Goal: Check status: Check status

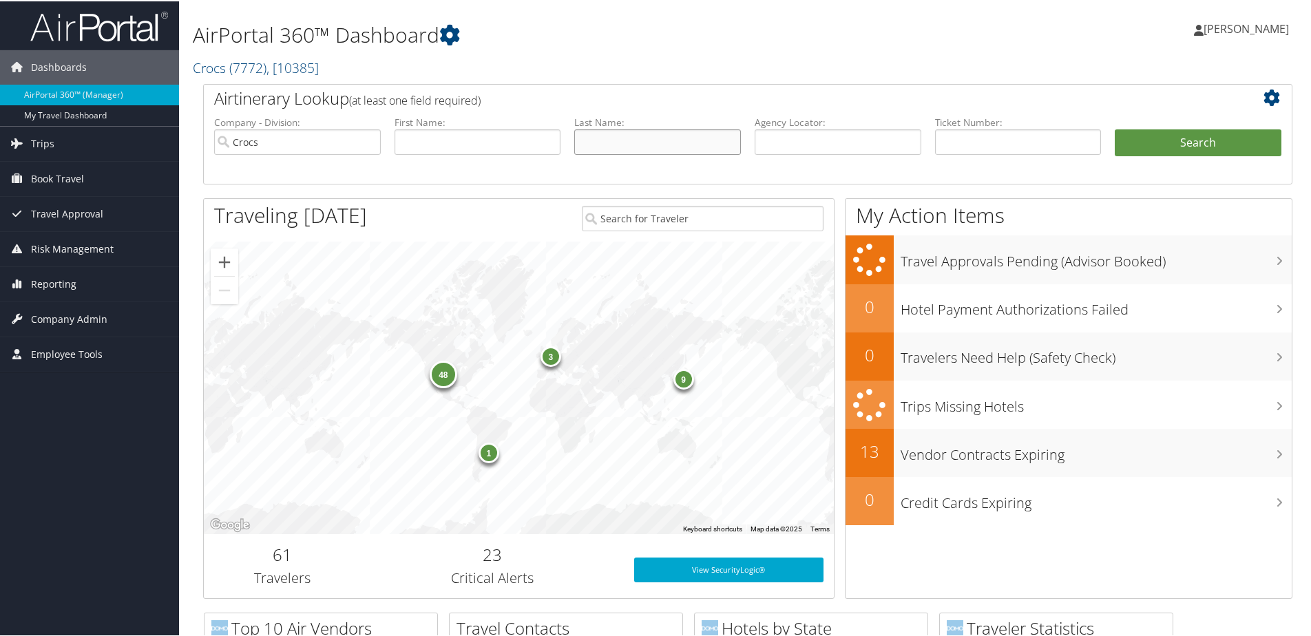
click at [654, 142] on input "text" at bounding box center [657, 140] width 167 height 25
type input "kaiser"
click at [1115, 128] on button "Search" at bounding box center [1198, 142] width 167 height 28
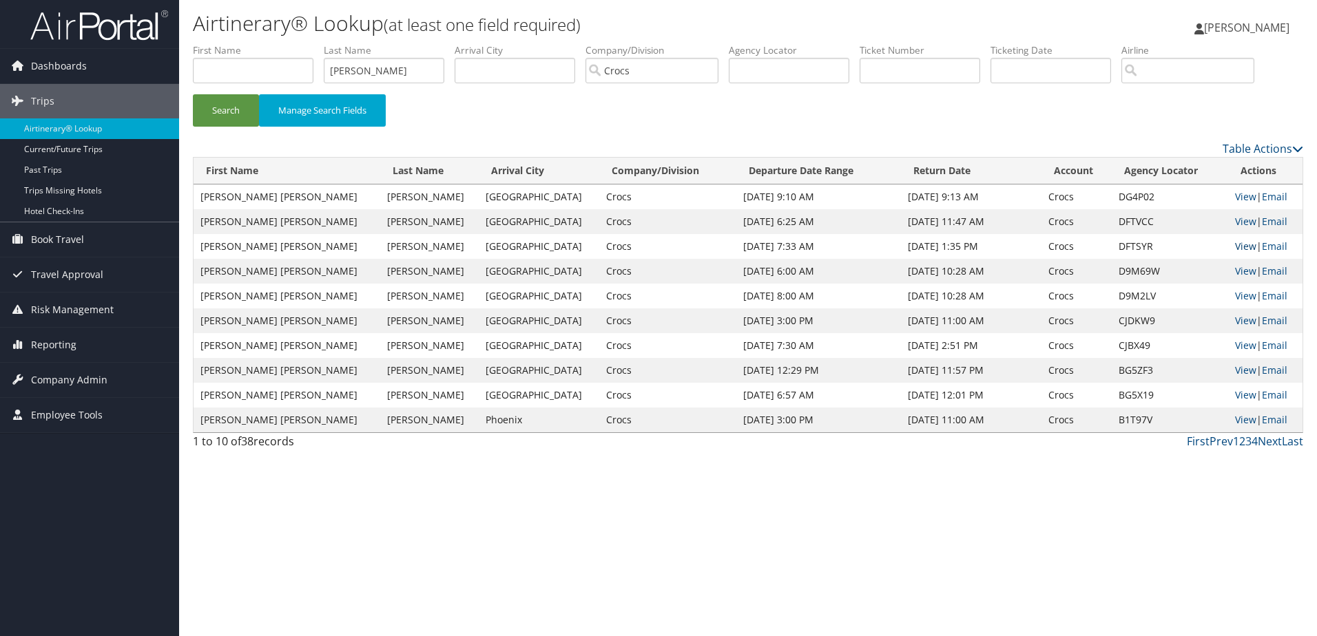
click at [1235, 245] on link "View" at bounding box center [1245, 246] width 21 height 13
click at [1235, 222] on link "View" at bounding box center [1245, 221] width 21 height 13
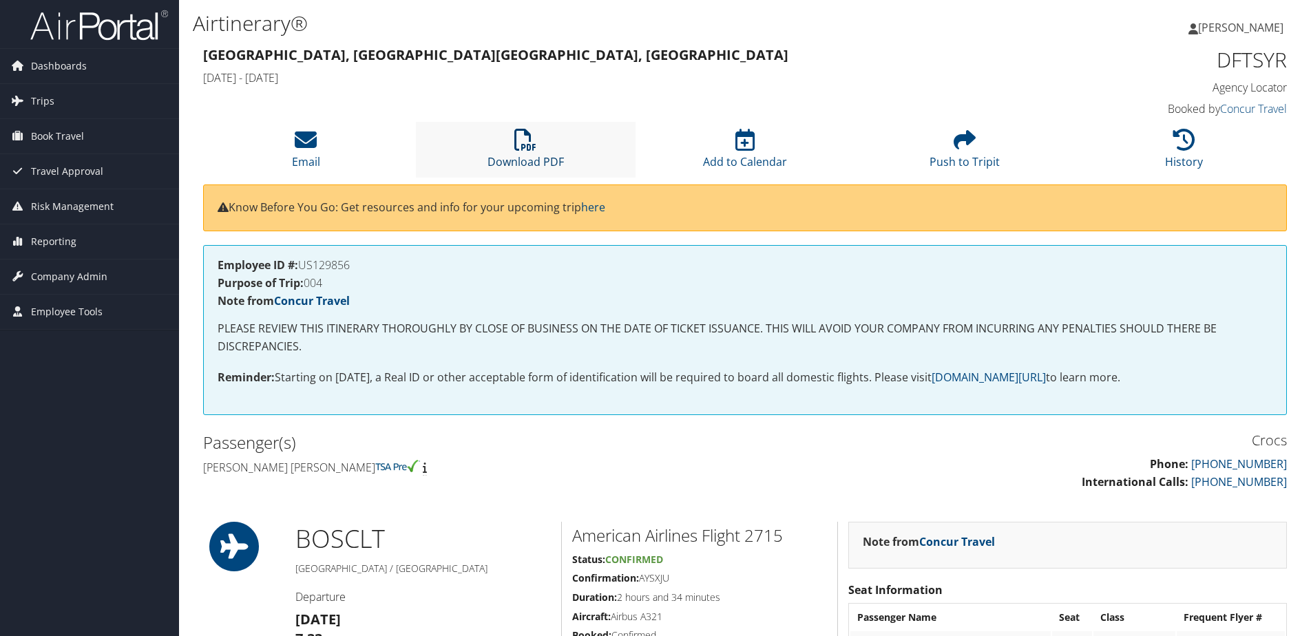
scroll to position [90, 0]
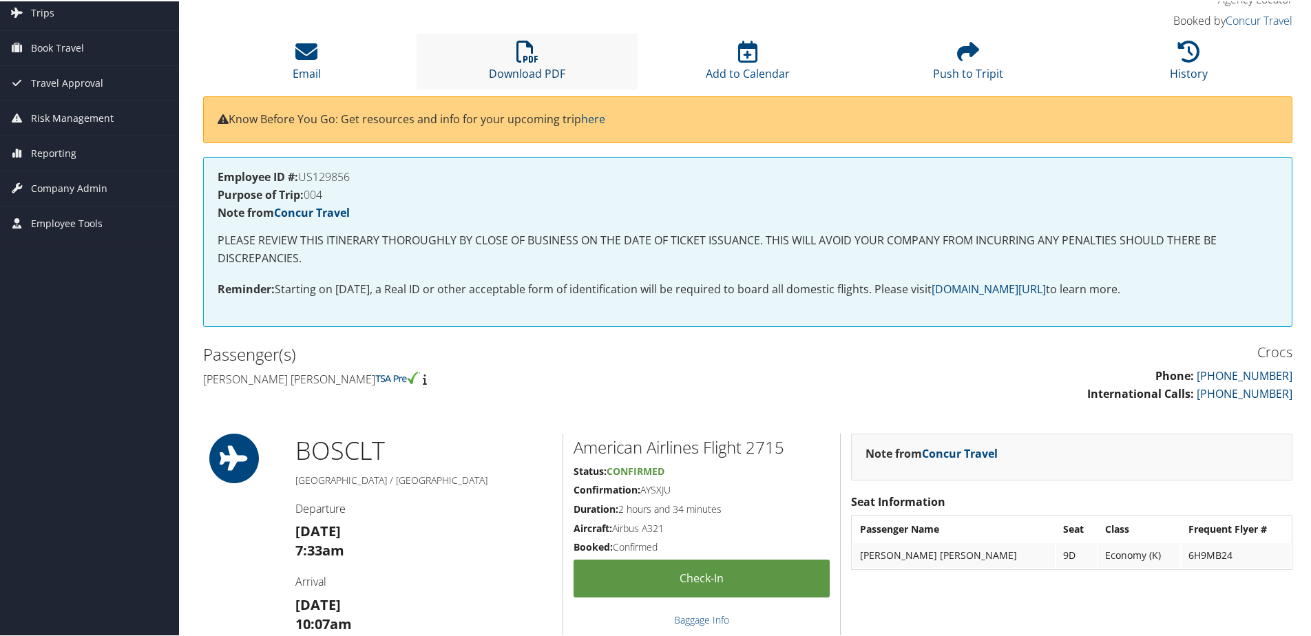
click at [520, 57] on icon at bounding box center [528, 50] width 22 height 22
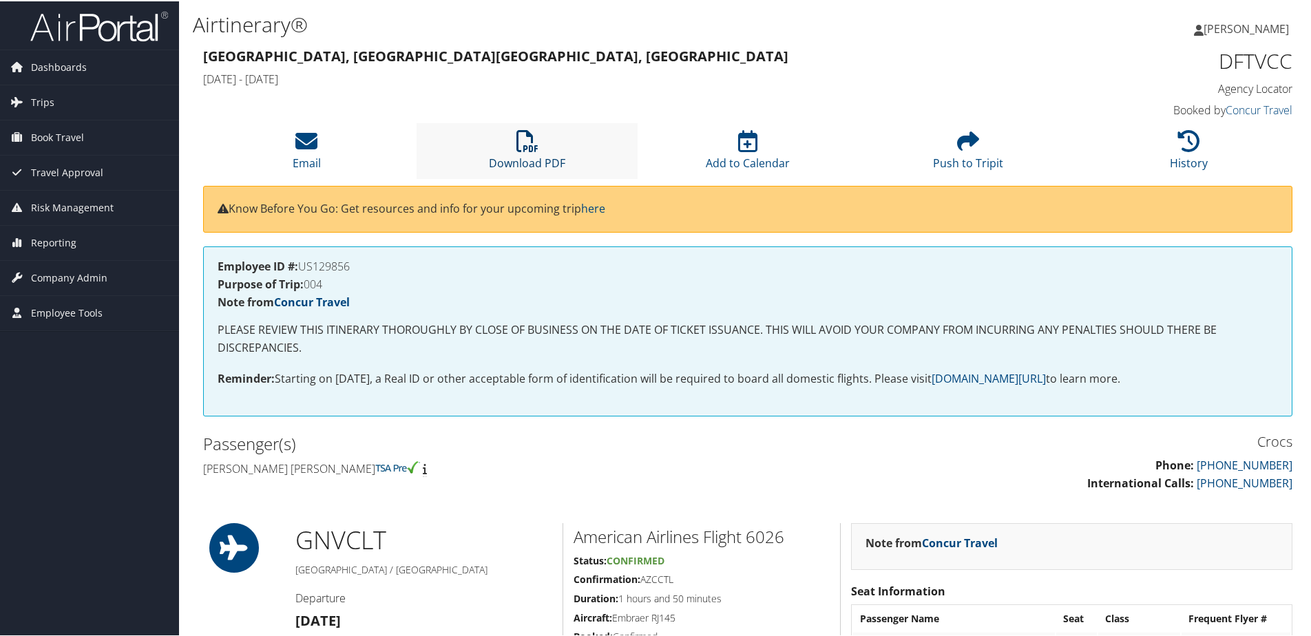
click at [536, 143] on icon at bounding box center [528, 140] width 22 height 22
